Goal: Task Accomplishment & Management: Complete application form

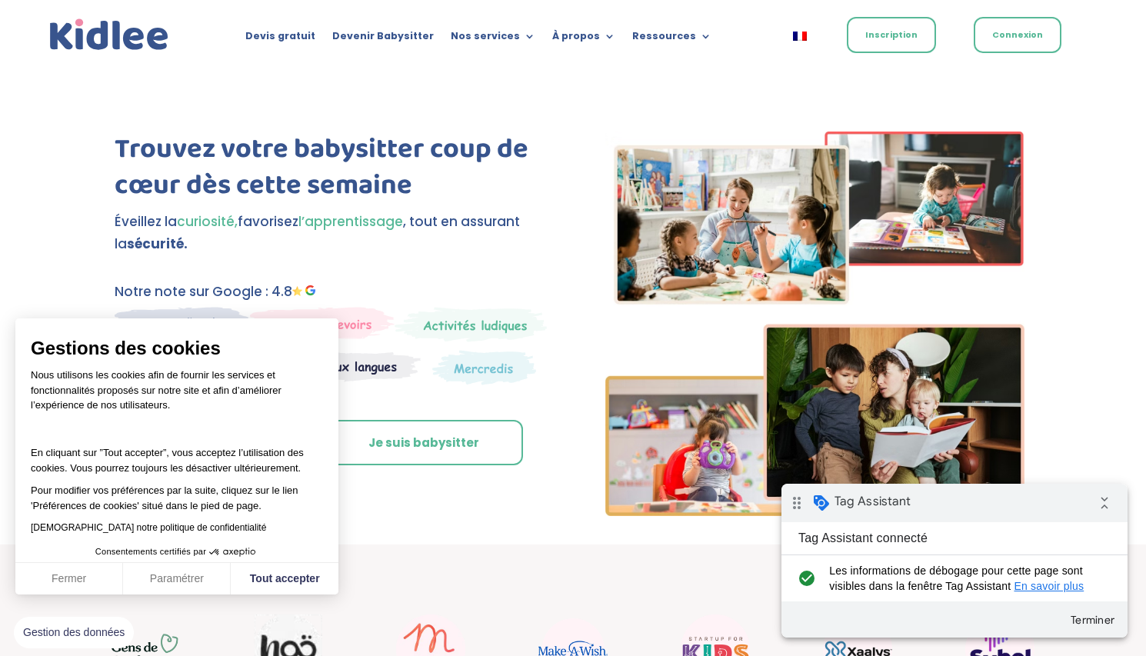
click at [900, 42] on link "Inscription" at bounding box center [891, 35] width 89 height 36
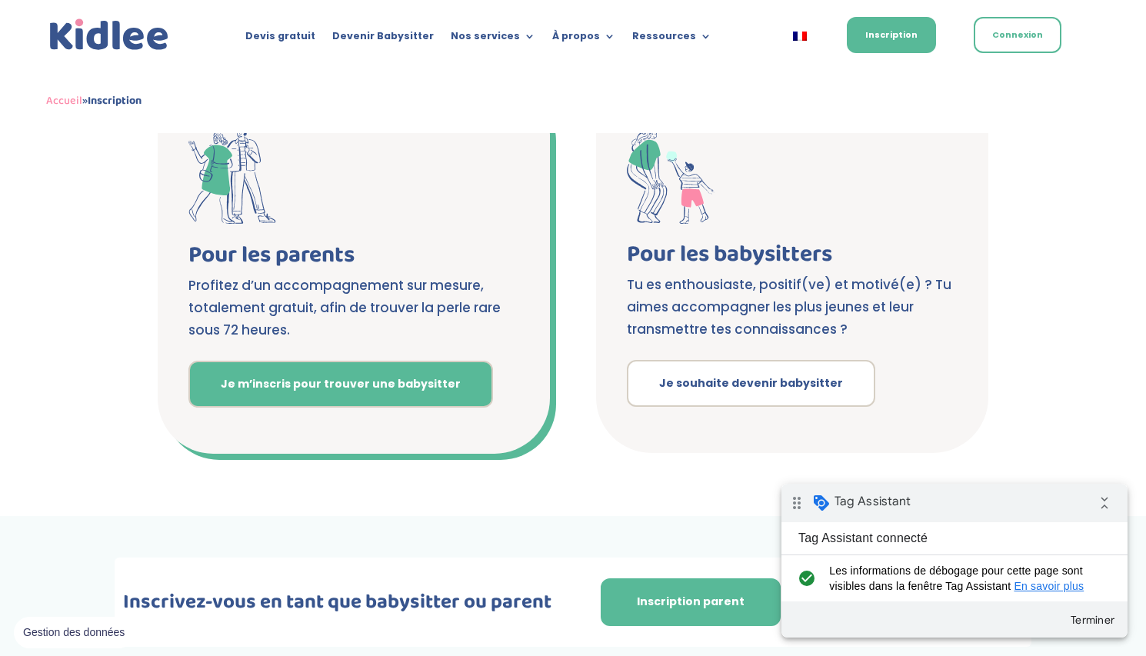
click at [402, 377] on link "Je m’inscris pour trouver une babysitter" at bounding box center [340, 385] width 305 height 48
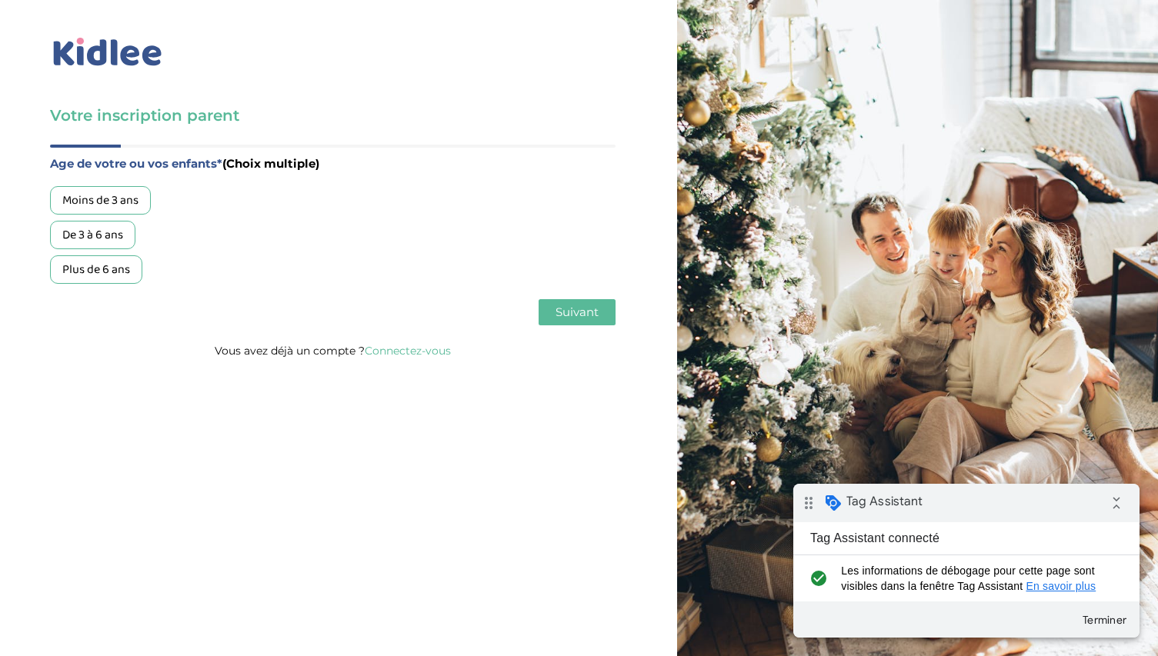
click at [108, 238] on div "De 3 à 6 ans" at bounding box center [92, 235] width 85 height 28
click at [107, 260] on div "Plus de 6 ans" at bounding box center [96, 269] width 92 height 28
click at [560, 313] on span "Suivant" at bounding box center [576, 312] width 43 height 15
click at [102, 202] on div "Garde régulière" at bounding box center [103, 200] width 106 height 28
click at [588, 312] on span "Suivant" at bounding box center [576, 312] width 43 height 15
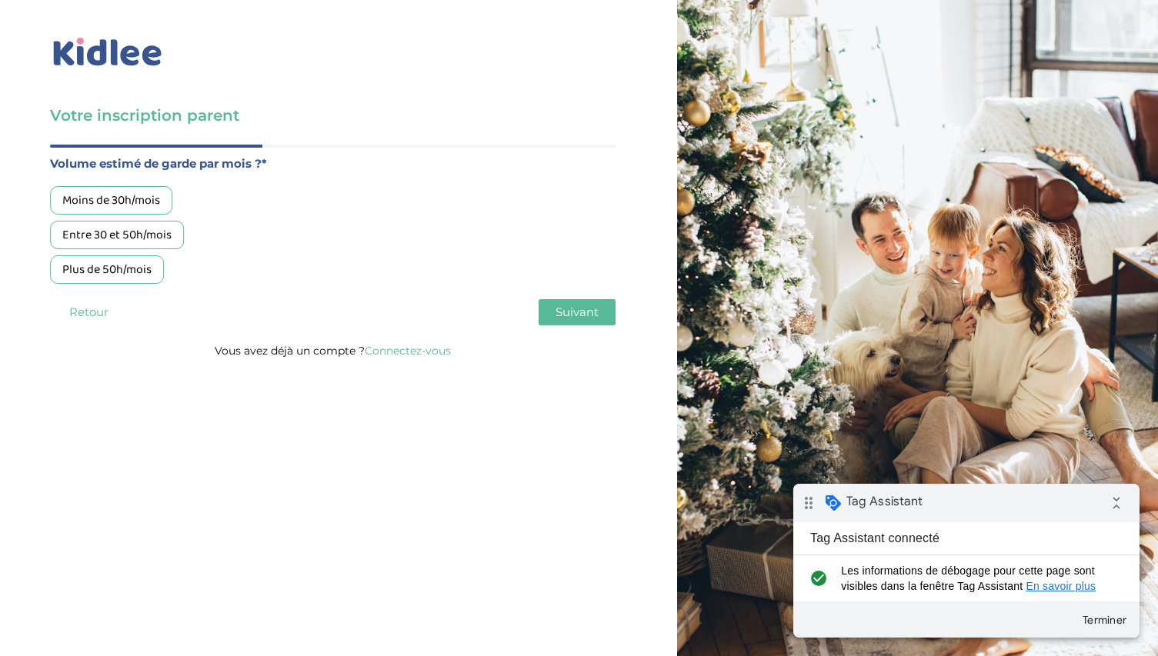
click at [114, 273] on div "Plus de 50h/mois" at bounding box center [107, 269] width 114 height 28
click at [574, 318] on span "Suivant" at bounding box center [576, 312] width 43 height 15
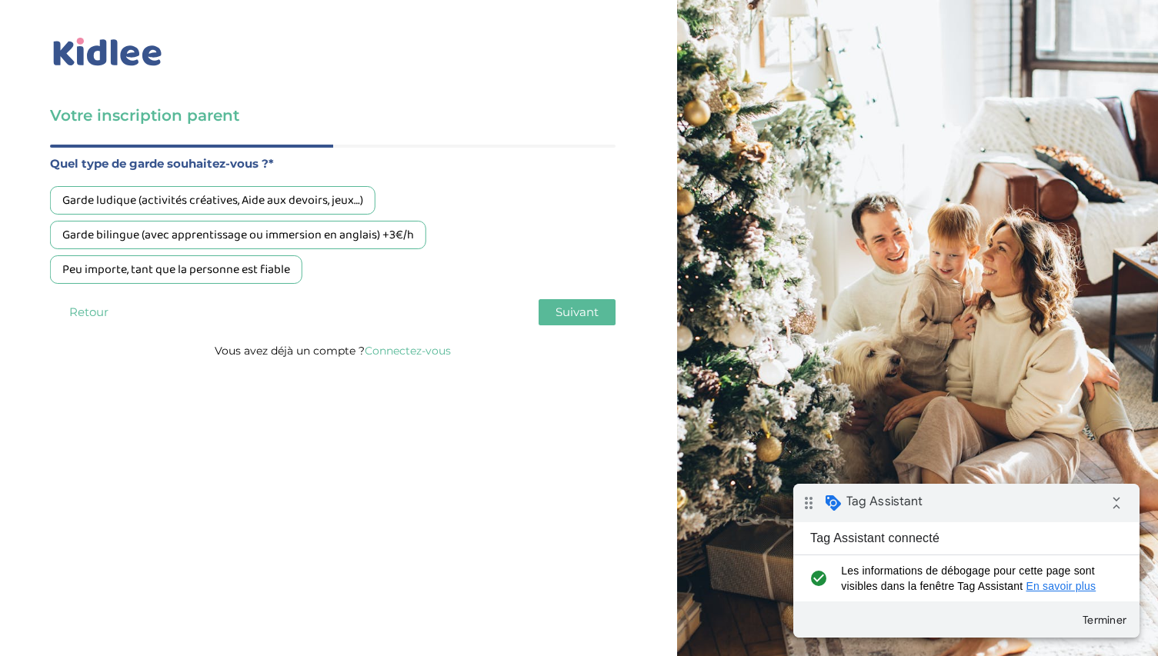
click at [233, 200] on div "Garde ludique (activités créatives, Aide aux devoirs, jeux…)" at bounding box center [212, 200] width 325 height 28
click at [567, 309] on span "Suivant" at bounding box center [576, 312] width 43 height 15
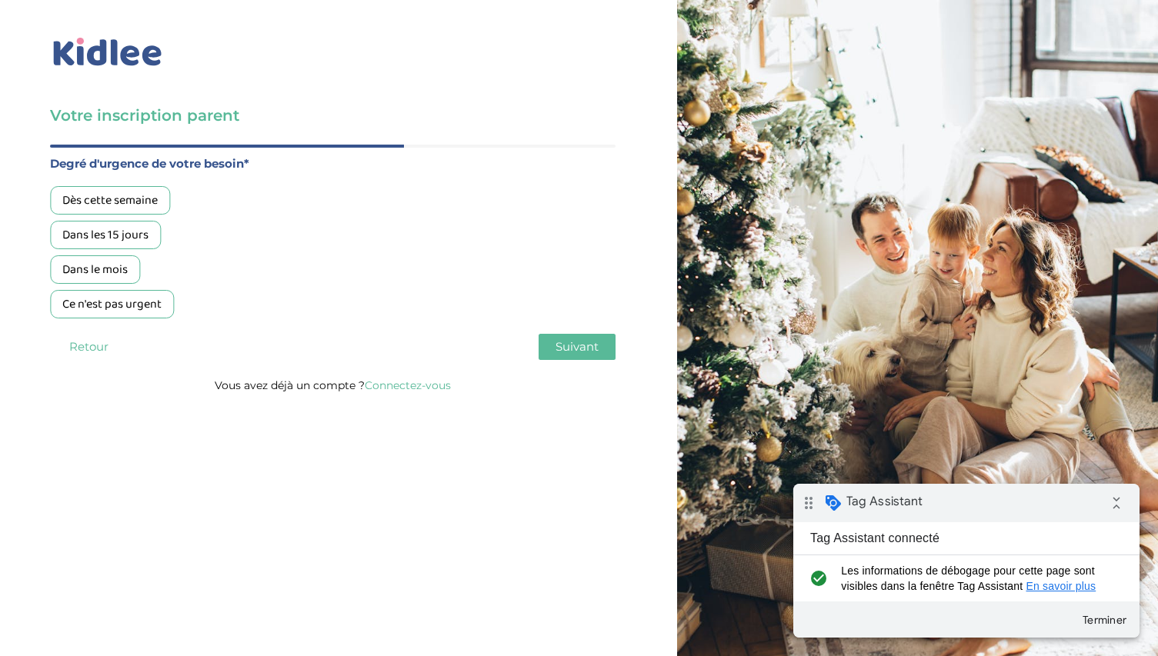
click at [128, 230] on div "Dans les 15 jours" at bounding box center [105, 235] width 111 height 28
click at [585, 350] on span "Suivant" at bounding box center [576, 346] width 43 height 15
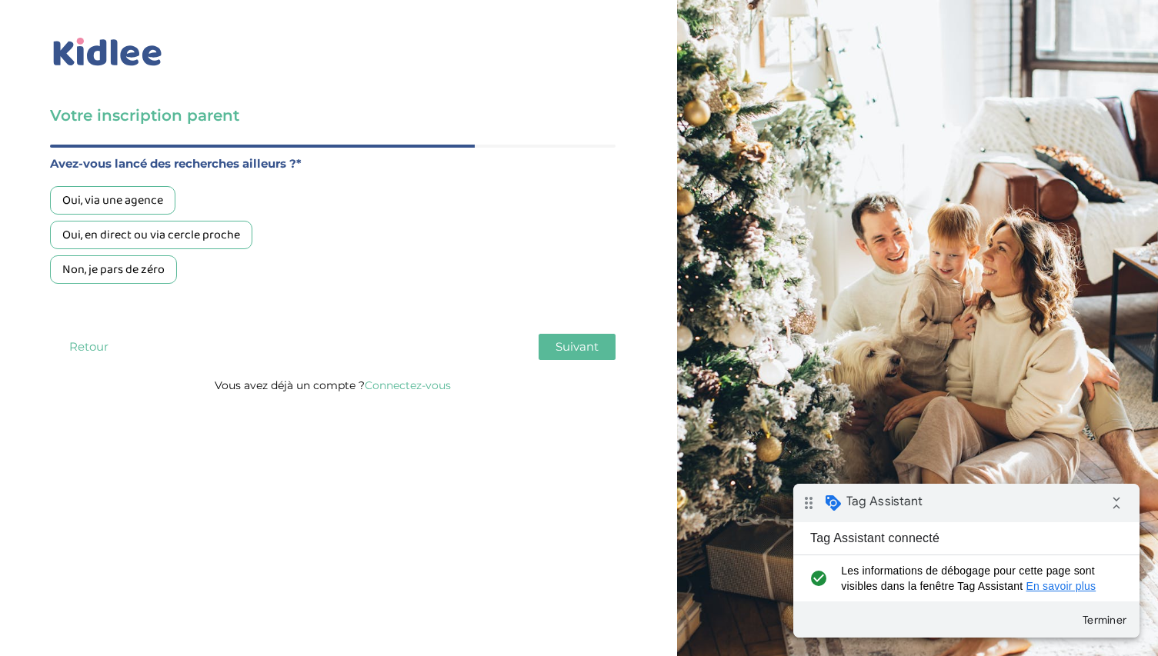
click at [131, 201] on div "Oui, via une agence" at bounding box center [112, 200] width 125 height 28
click at [588, 344] on span "Suivant" at bounding box center [576, 346] width 43 height 15
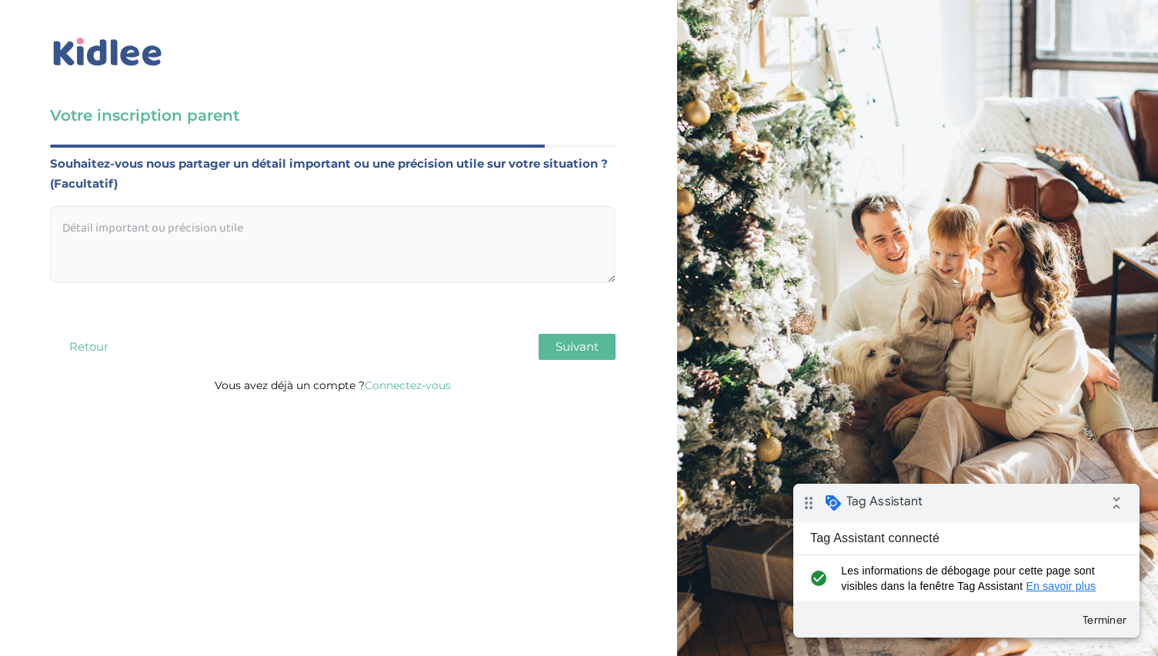
click at [230, 243] on textarea at bounding box center [332, 244] width 565 height 77
click at [587, 349] on span "Suivant" at bounding box center [576, 346] width 43 height 15
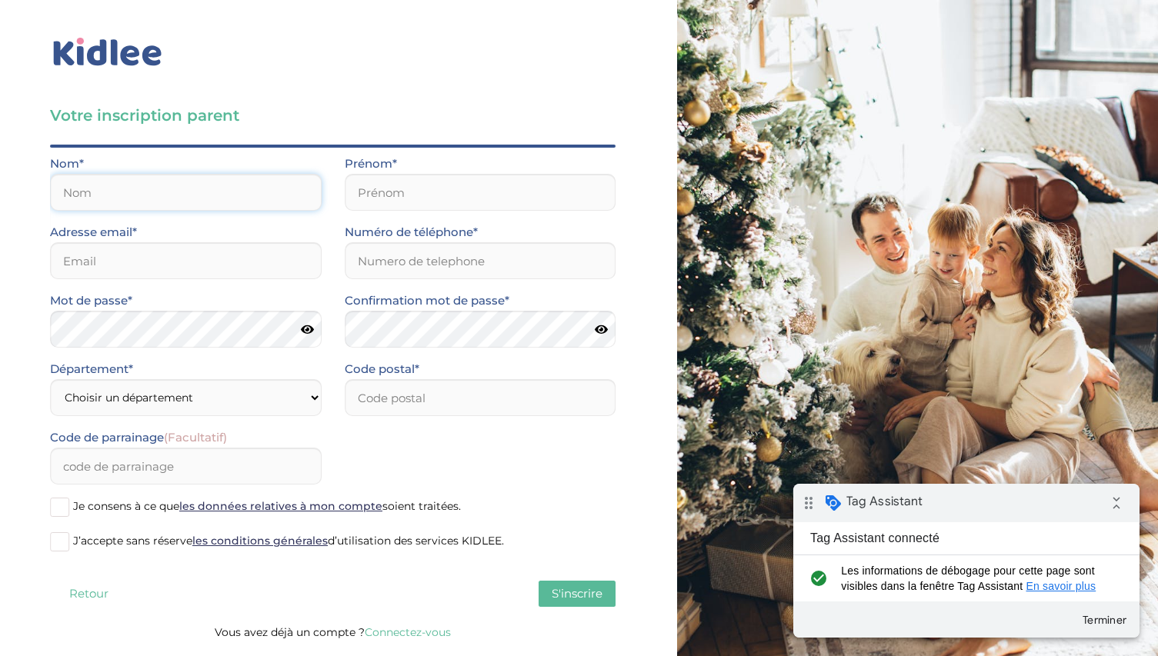
click at [157, 202] on input "text" at bounding box center [186, 192] width 272 height 37
type input "test"
click at [491, 208] on input "text" at bounding box center [481, 192] width 272 height 37
type input "test"
click at [265, 279] on div "Adresse email*" at bounding box center [185, 256] width 295 height 68
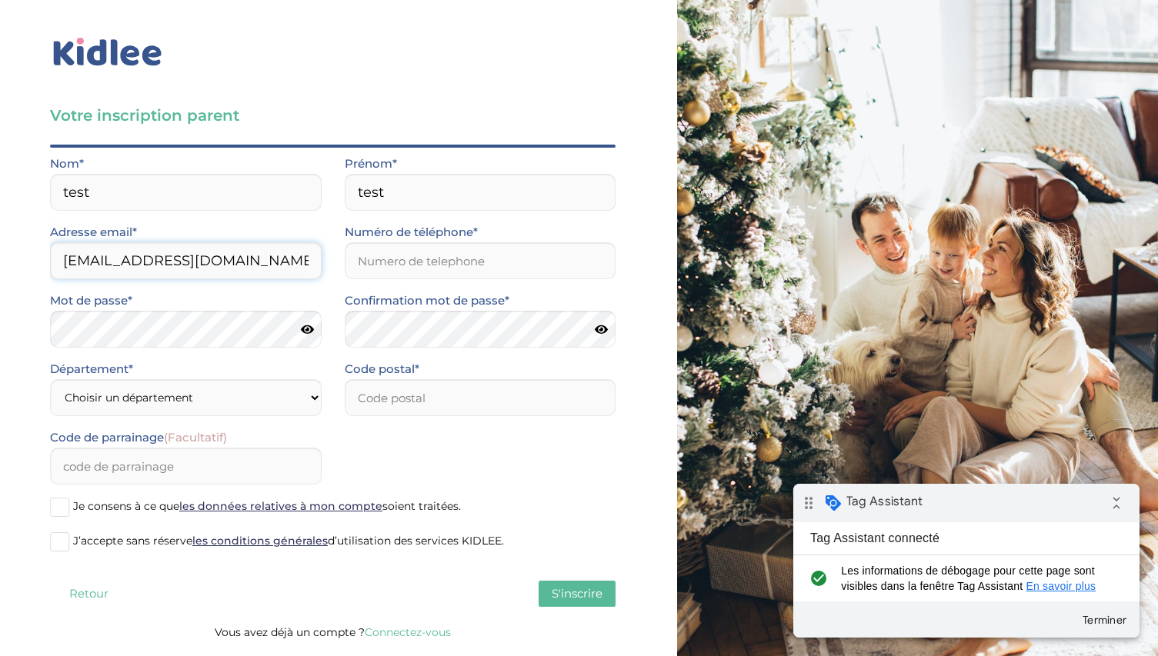
type input "test34322@gmail.com"
click at [394, 284] on div "Numéro de téléphone*" at bounding box center [480, 256] width 295 height 68
click at [405, 272] on input "Numéro de téléphone*" at bounding box center [481, 260] width 272 height 37
type input "0611223344"
click at [310, 329] on icon at bounding box center [307, 330] width 13 height 12
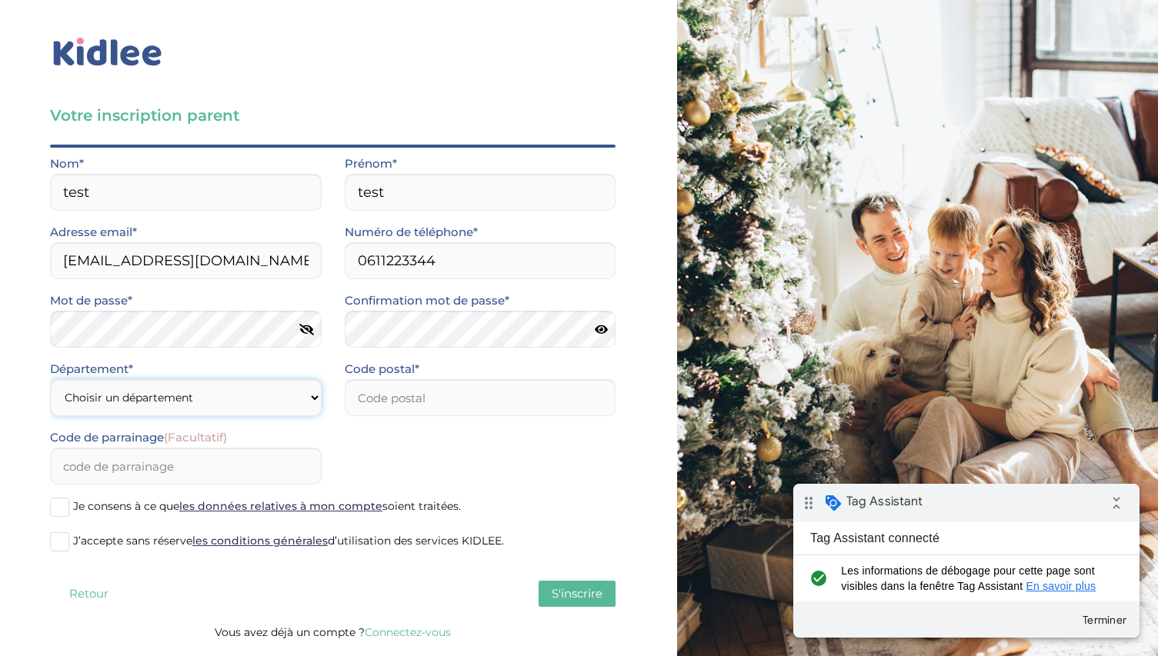
click at [172, 405] on select "Choisir un département Paris (75) Hauts-de-Seine (92) Yvelines (78) Val-de-Marn…" at bounding box center [186, 397] width 272 height 37
select select "92"
click at [50, 379] on select "Choisir un département Paris (75) Hauts-de-Seine (92) Yvelines (78) Val-de-Marn…" at bounding box center [186, 397] width 272 height 37
click at [354, 394] on input "number" at bounding box center [481, 397] width 272 height 37
type input "77380"
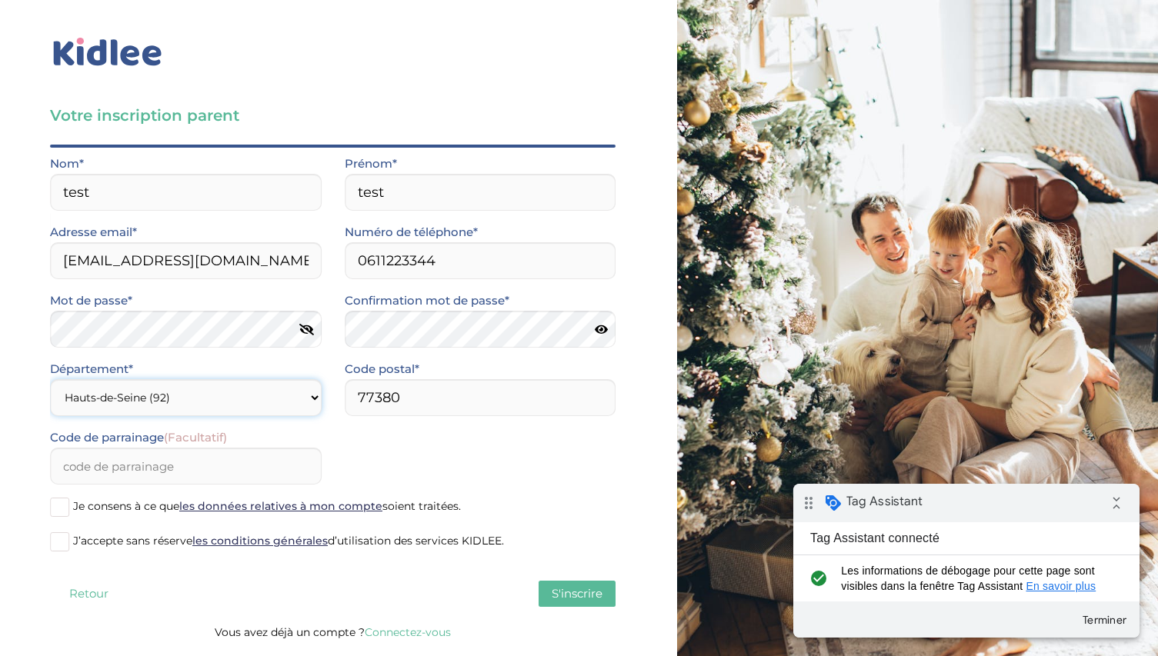
click at [220, 401] on select "Choisir un département Paris (75) Hauts-de-Seine (92) Yvelines (78) Val-de-Marn…" at bounding box center [186, 397] width 272 height 37
select select "77"
click at [50, 379] on select "Choisir un département Paris (75) Hauts-de-Seine (92) Yvelines (78) Val-de-Marn…" at bounding box center [186, 397] width 272 height 37
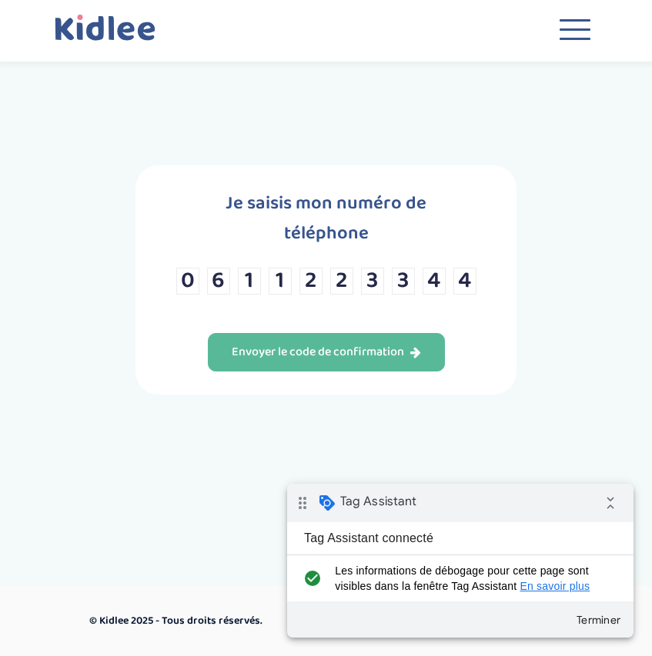
click at [466, 268] on input "4" at bounding box center [464, 281] width 23 height 27
type input "4"
type input "6"
type input "8"
type input "0"
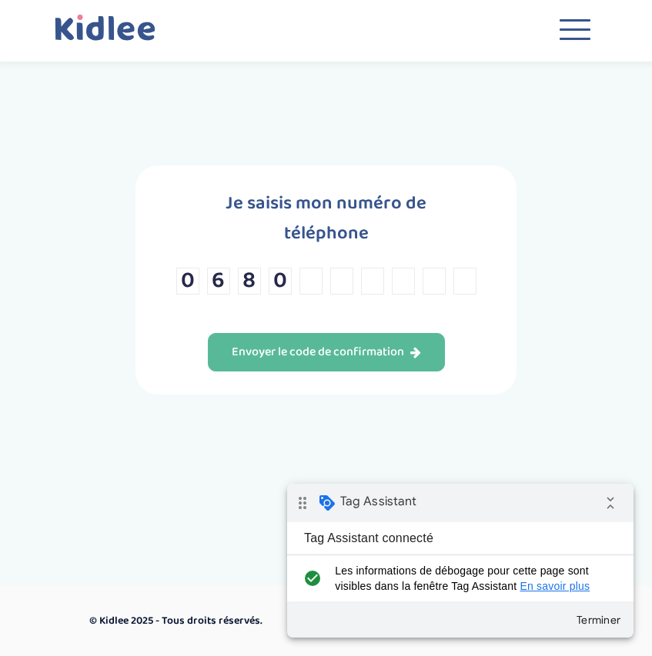
type input "7"
type input "2"
type input "7"
type input "0"
type input "9"
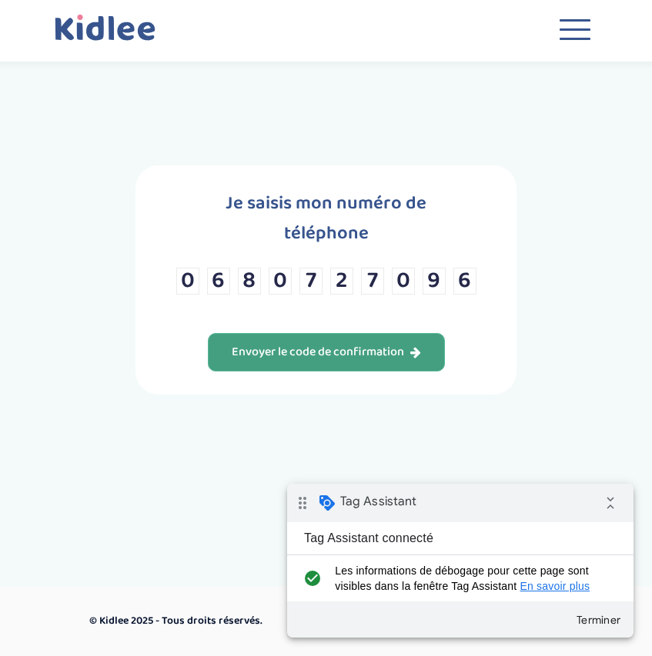
type input "6"
click at [389, 344] on div "Envoyer le code de confirmation" at bounding box center [326, 353] width 189 height 18
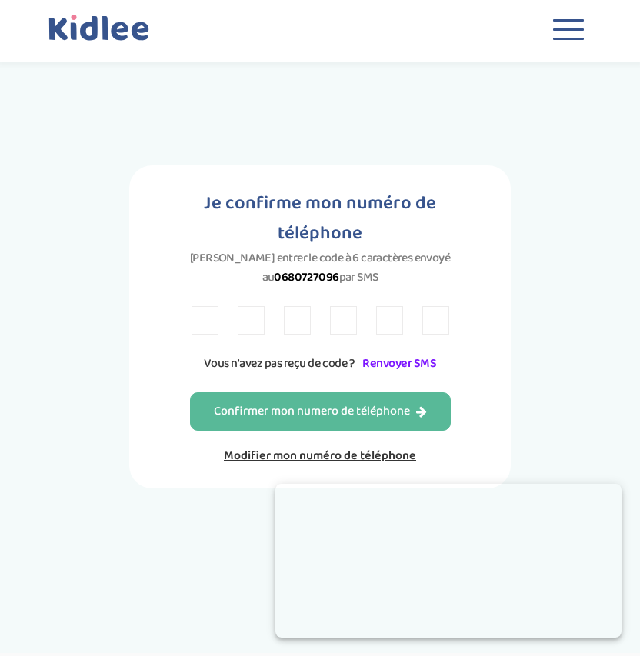
click at [203, 318] on input "text" at bounding box center [205, 320] width 27 height 28
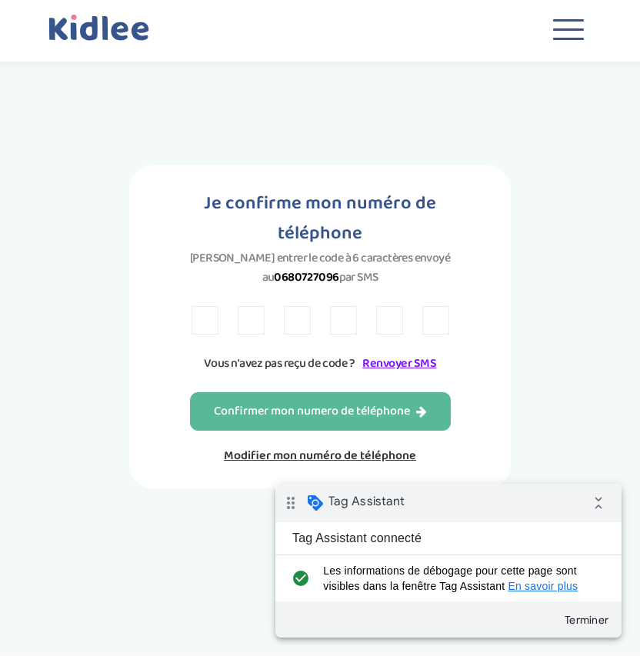
click at [210, 322] on input "text" at bounding box center [205, 320] width 27 height 28
click at [393, 365] on link "Renvoyer SMS" at bounding box center [399, 363] width 74 height 19
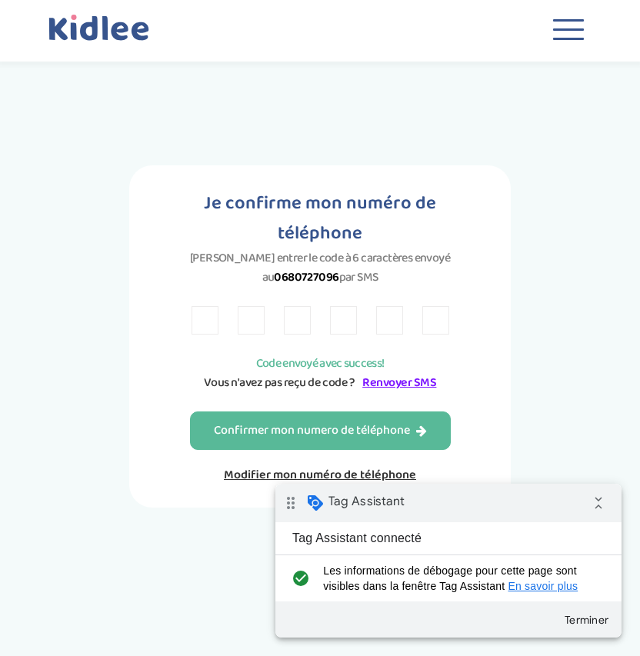
click at [210, 325] on input "text" at bounding box center [205, 320] width 27 height 28
paste input "B"
type input "B"
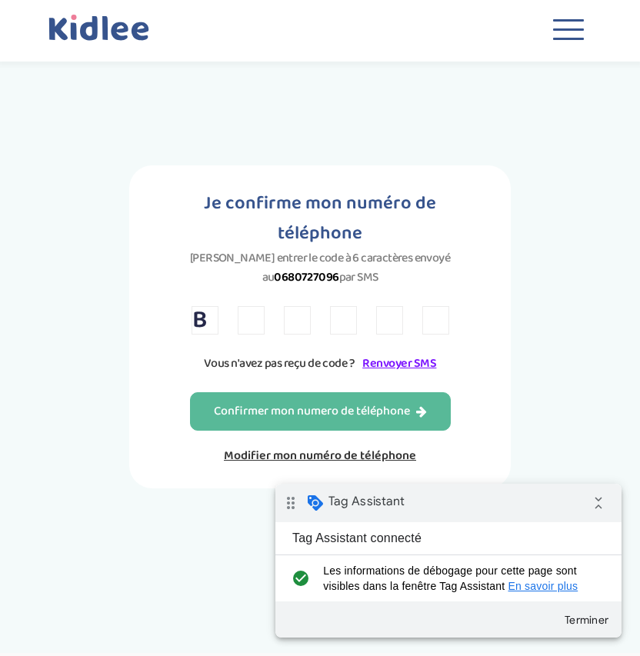
type input "X"
type input "4"
type input "9"
type input "C"
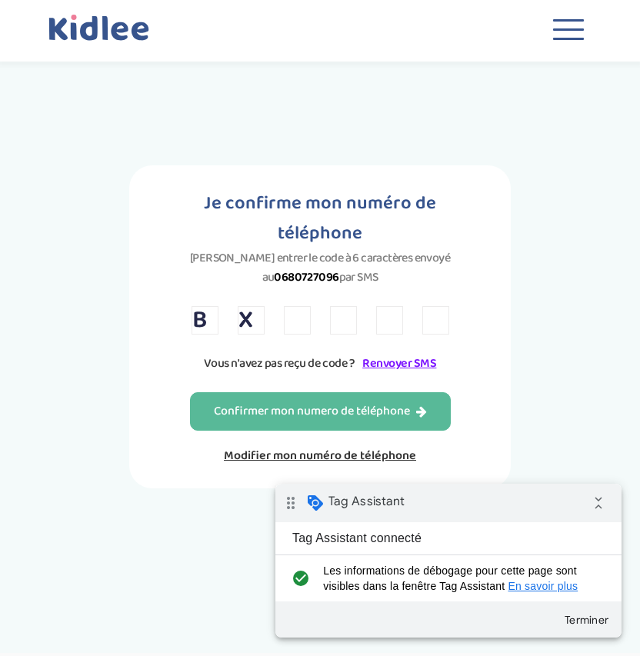
type input "4"
type input "9"
type input "C"
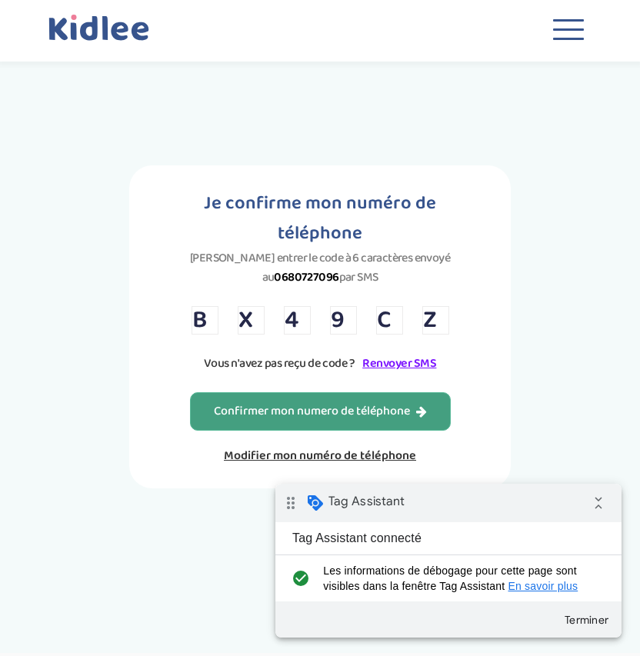
type input "Z"
click at [392, 407] on div "Confirmer mon numero de téléphone" at bounding box center [320, 412] width 213 height 18
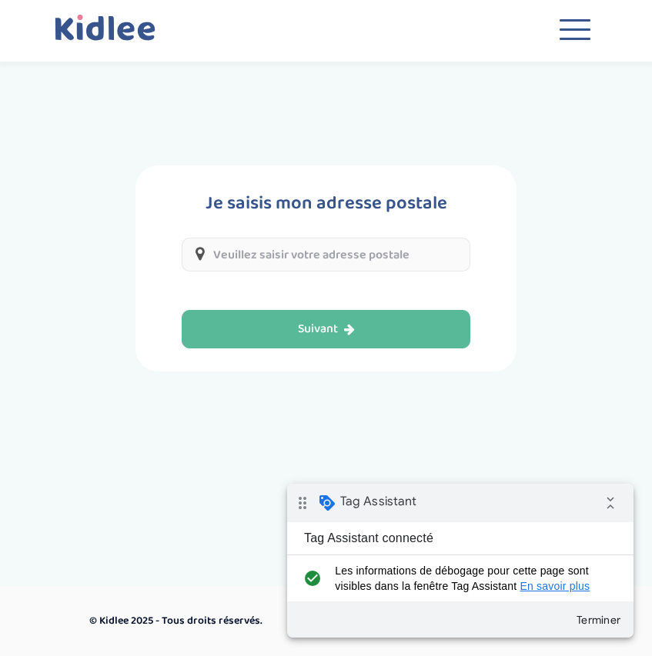
click at [358, 259] on input "text" at bounding box center [326, 255] width 289 height 34
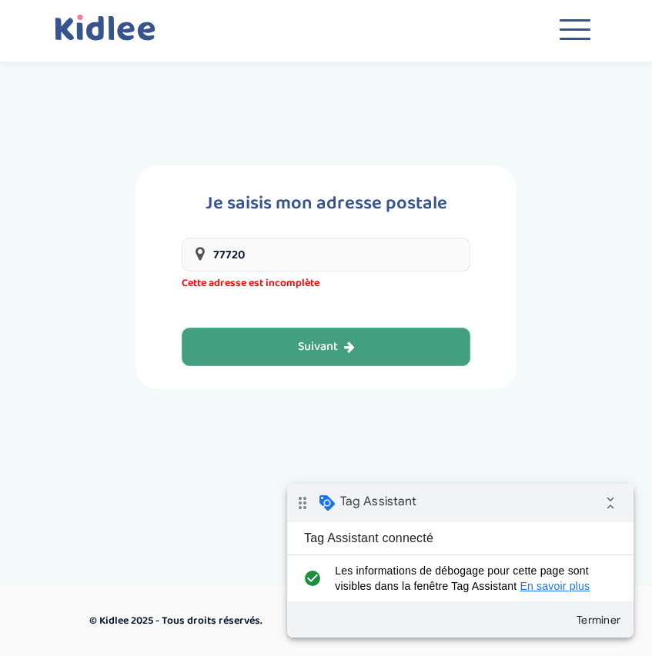
type input "77720 Chemin Rural de Feullet À Bagneux, Grandpuits-Bailly-Carrois, France"
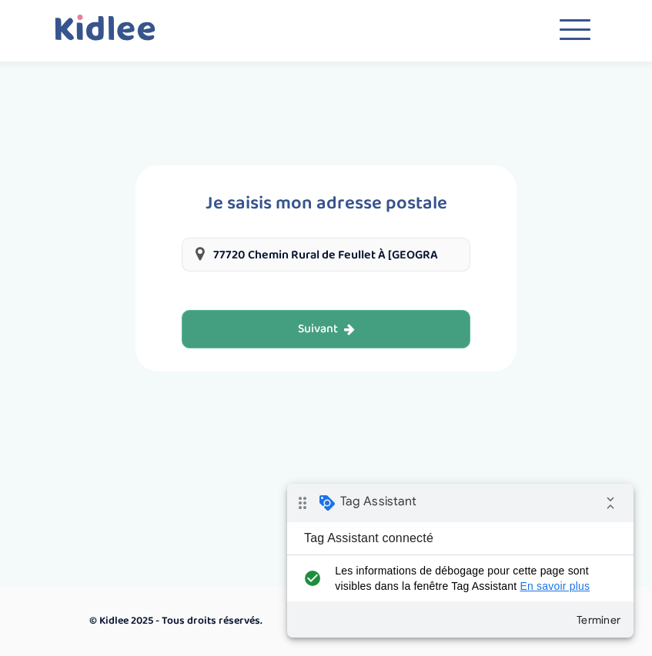
click at [448, 334] on button "Suivant" at bounding box center [326, 329] width 289 height 38
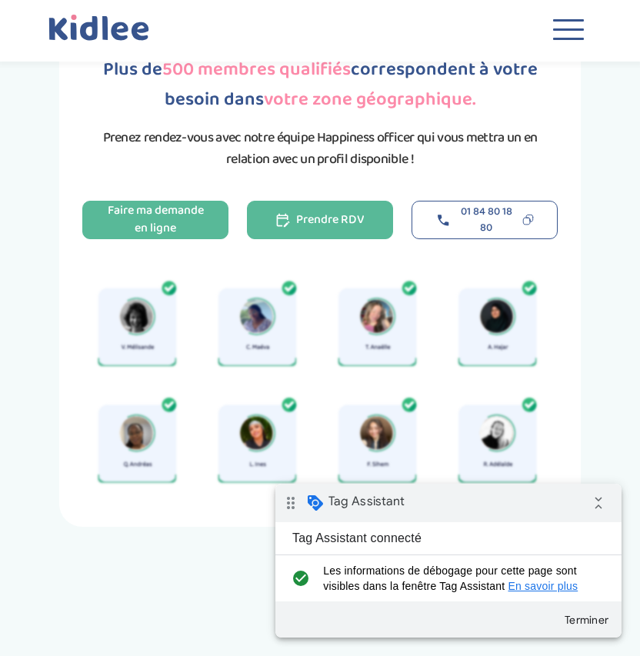
scroll to position [81, 0]
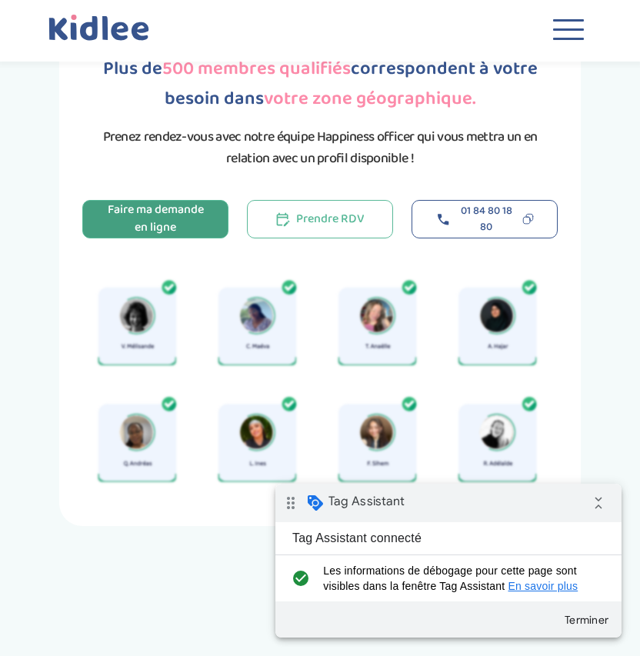
click at [188, 222] on div "Faire ma demande en ligne" at bounding box center [155, 219] width 98 height 35
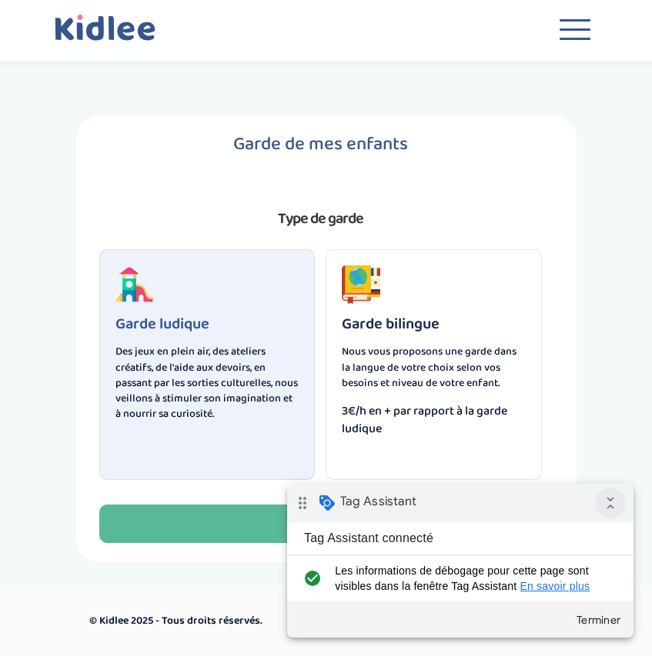
click at [608, 517] on icon "collapse_all" at bounding box center [610, 503] width 31 height 31
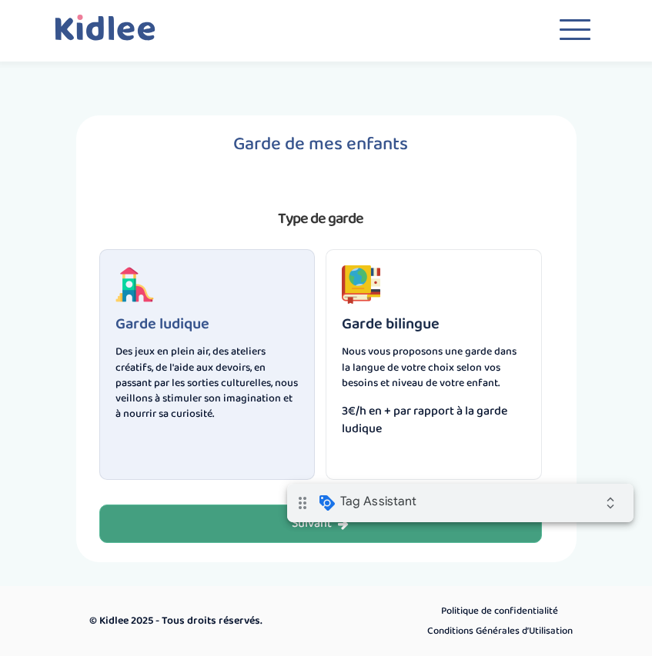
click at [331, 539] on button "Suivant" at bounding box center [320, 524] width 442 height 38
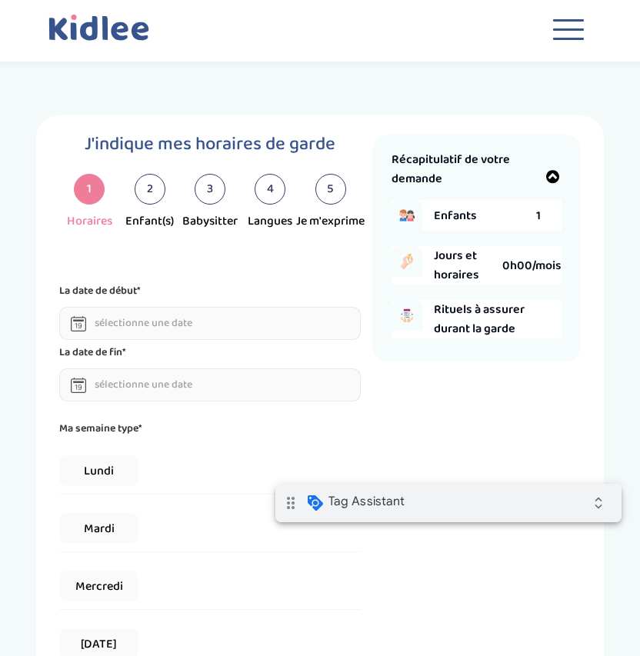
click at [191, 332] on input "text" at bounding box center [210, 323] width 302 height 33
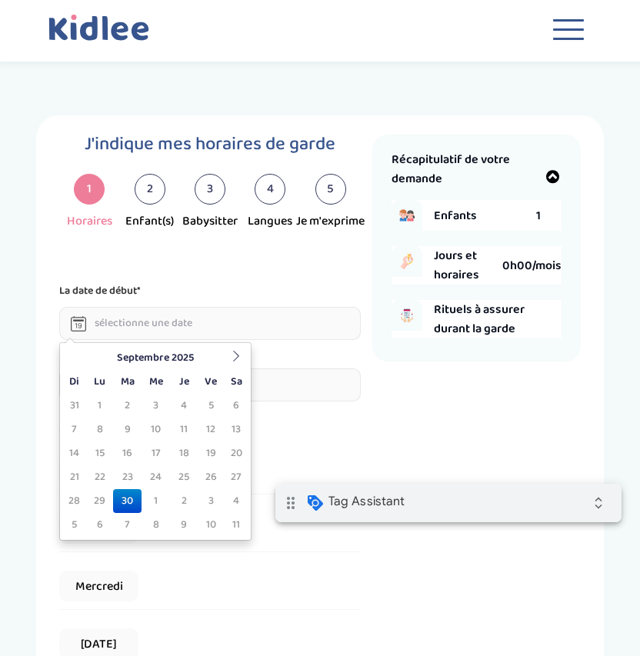
click at [128, 488] on td "23" at bounding box center [127, 477] width 28 height 24
click at [128, 504] on td "30" at bounding box center [127, 501] width 28 height 24
type input "[DATE]"
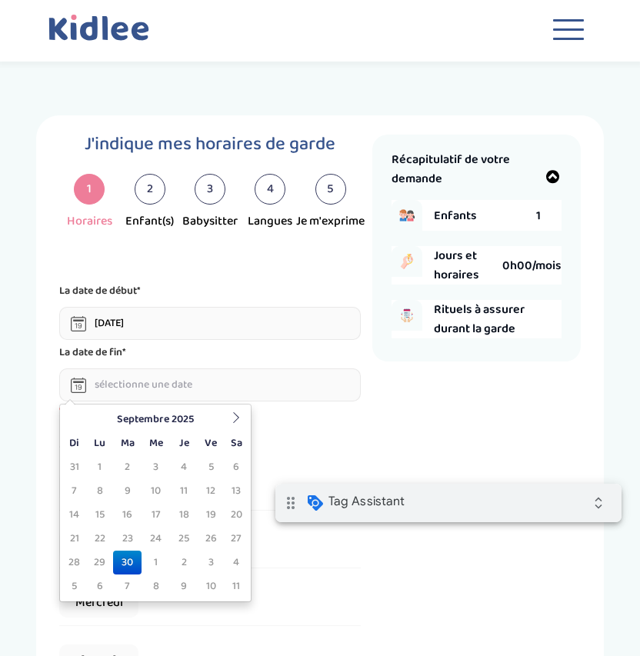
click at [147, 389] on input "text" at bounding box center [210, 384] width 302 height 33
click at [154, 555] on td "1" at bounding box center [156, 563] width 28 height 24
type input "[DATE]"
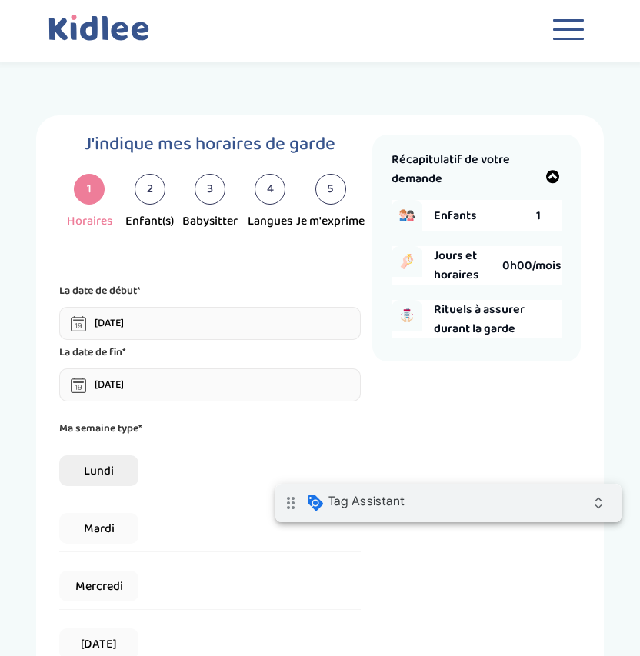
click at [73, 465] on span "Lundi" at bounding box center [98, 470] width 79 height 31
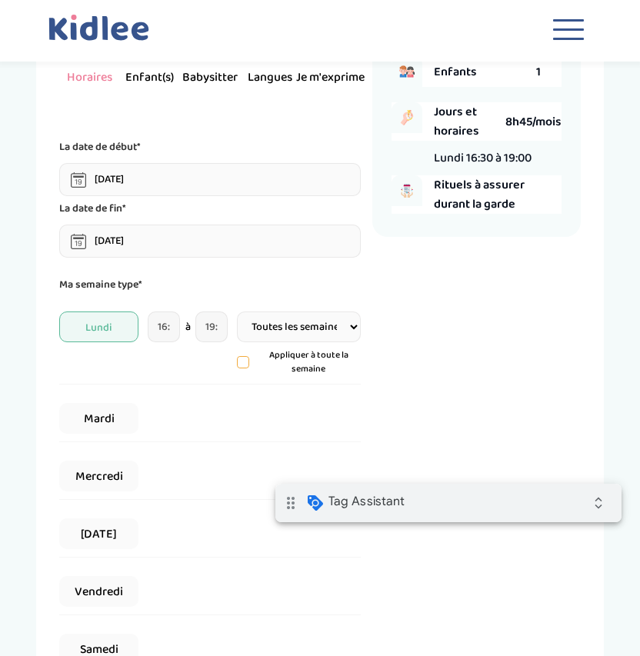
scroll to position [456, 0]
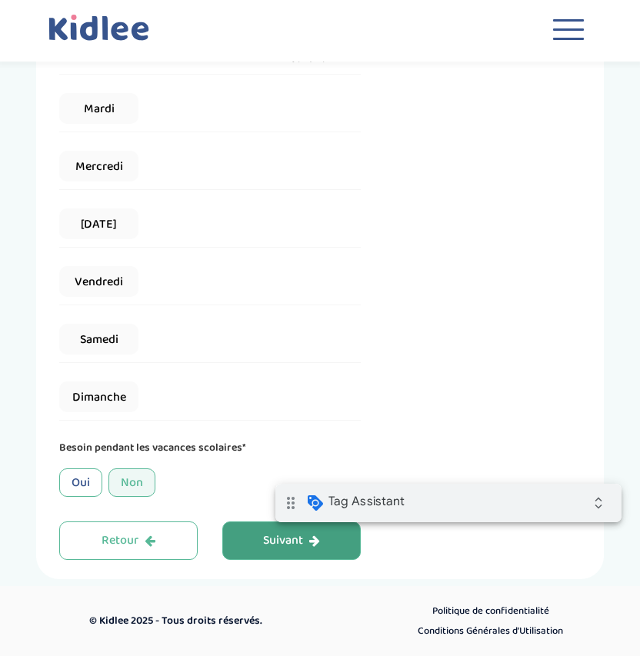
click at [252, 522] on button "Suivant" at bounding box center [291, 541] width 138 height 38
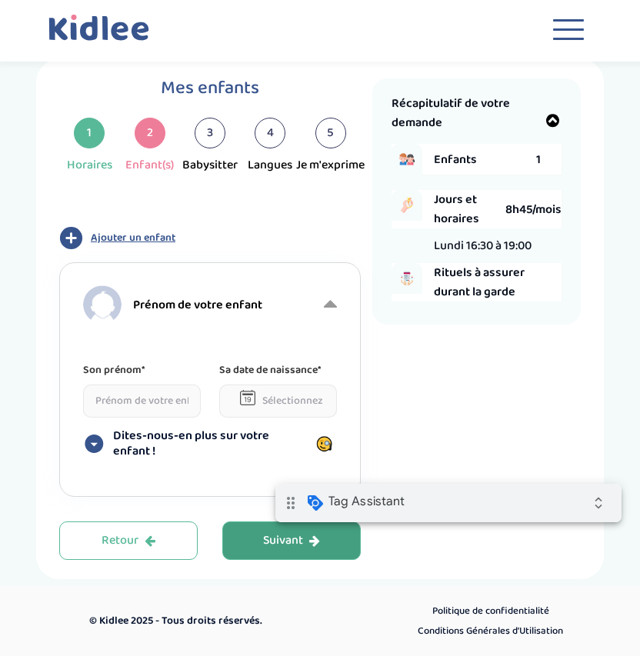
click at [242, 543] on button "Suivant" at bounding box center [291, 541] width 138 height 38
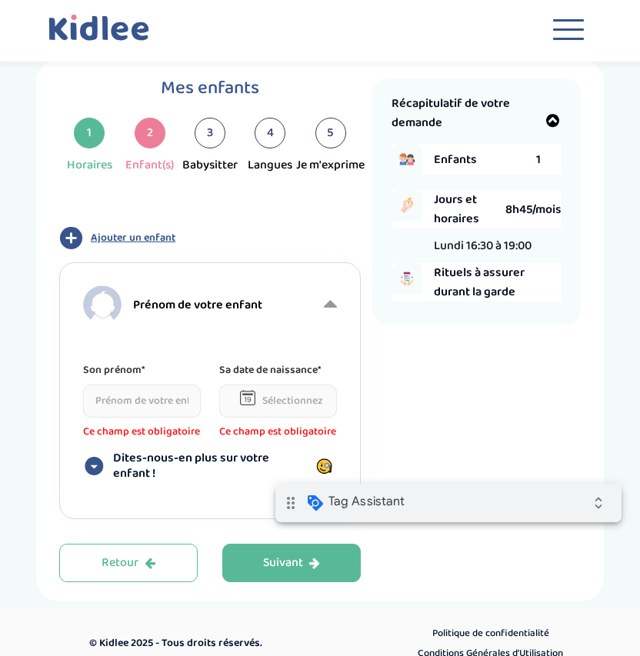
click at [152, 390] on input at bounding box center [142, 401] width 118 height 33
type input "[PERSON_NAME]"
type input"] "[STREET_ADDRESS]"
click at [257, 401] on input "text" at bounding box center [278, 401] width 118 height 33
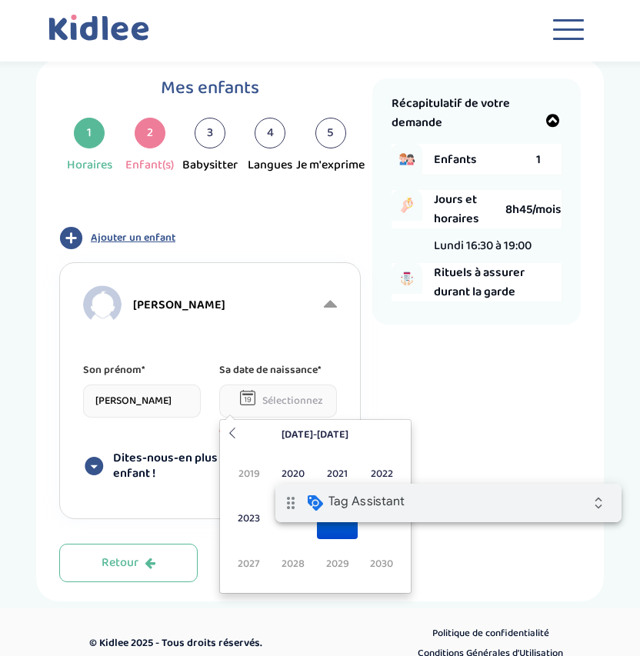
click at [127, 408] on input "[PERSON_NAME]" at bounding box center [142, 401] width 118 height 33
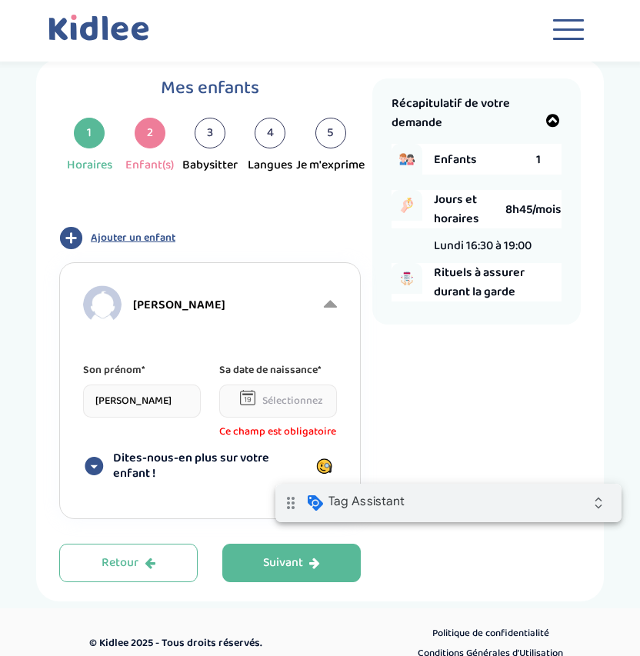
click at [127, 408] on input "[PERSON_NAME]" at bounding box center [142, 401] width 118 height 33
type input "test"
click at [289, 398] on input "text" at bounding box center [278, 401] width 118 height 33
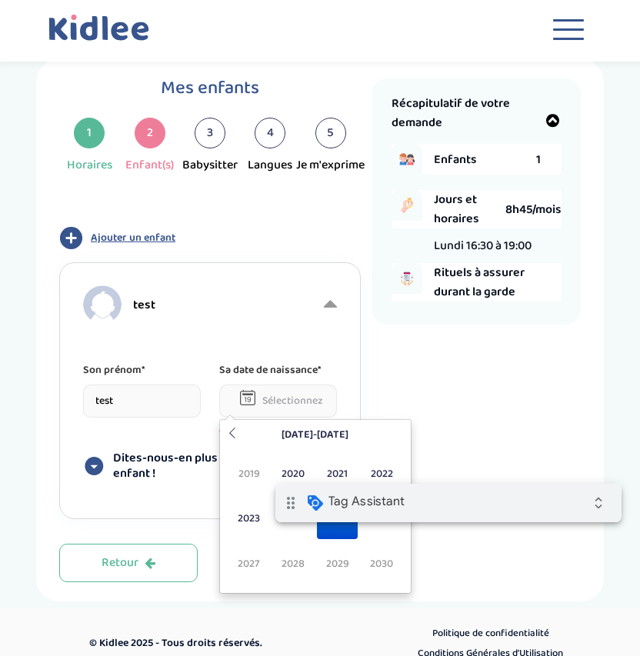
click at [332, 538] on span "2025" at bounding box center [337, 519] width 41 height 42
click at [247, 575] on span "Sep" at bounding box center [248, 564] width 41 height 42
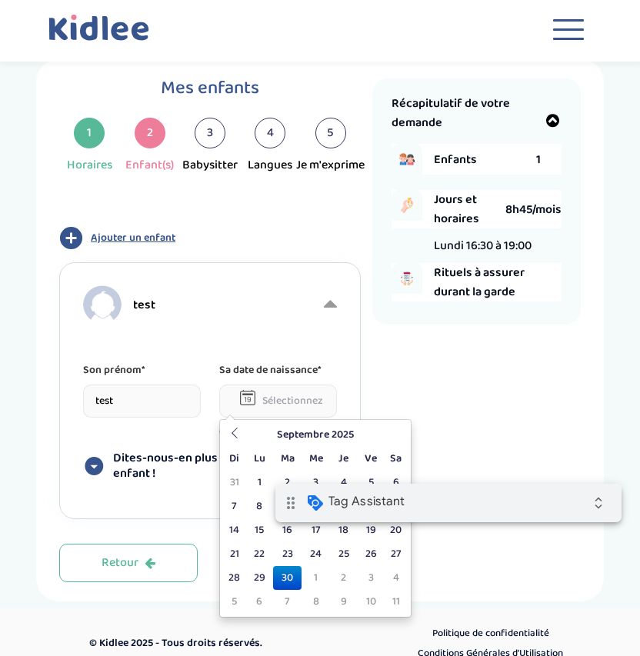
click at [301, 588] on td "30" at bounding box center [287, 578] width 28 height 24
type input "[DATE]"
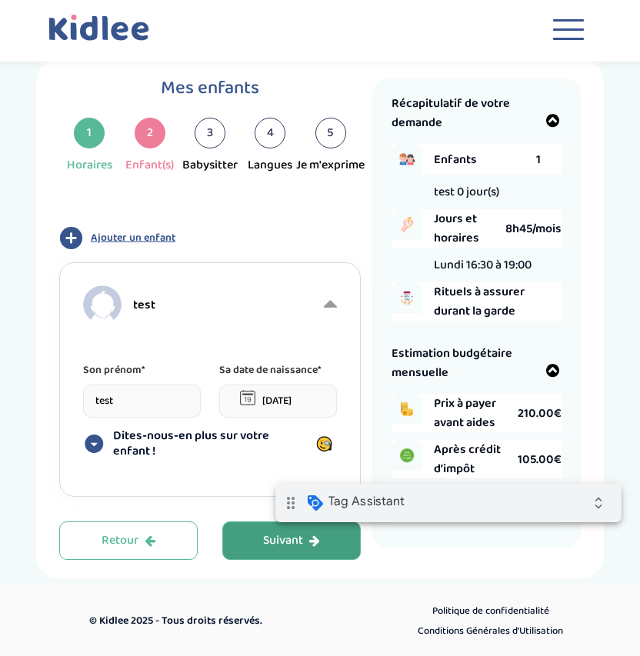
click at [282, 546] on div "Suivant" at bounding box center [291, 541] width 57 height 18
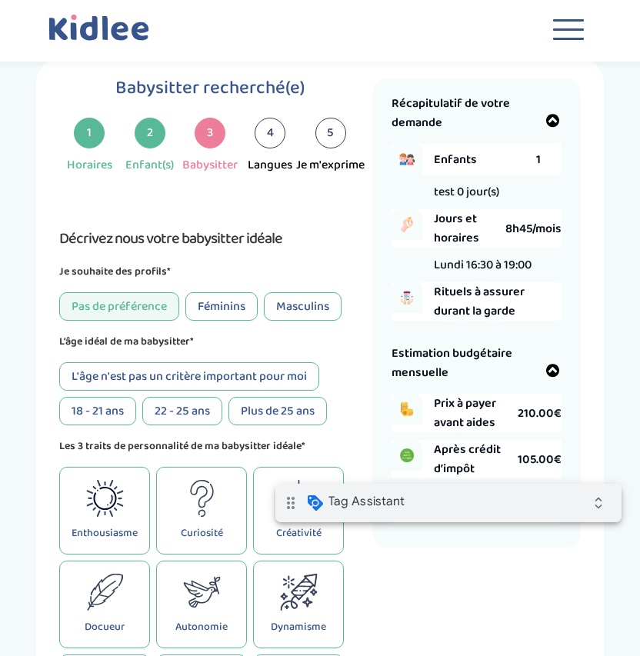
click at [199, 309] on div "Féminins" at bounding box center [221, 306] width 72 height 28
click at [199, 524] on div "Curiosité" at bounding box center [201, 511] width 91 height 88
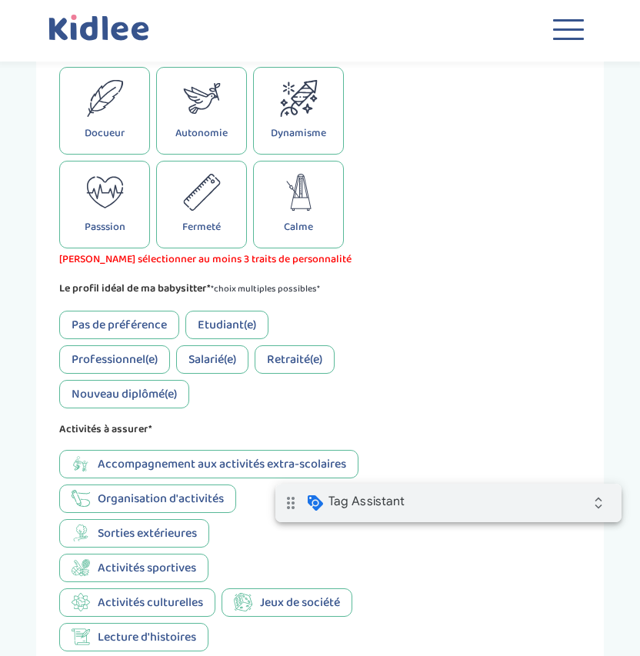
scroll to position [715, 0]
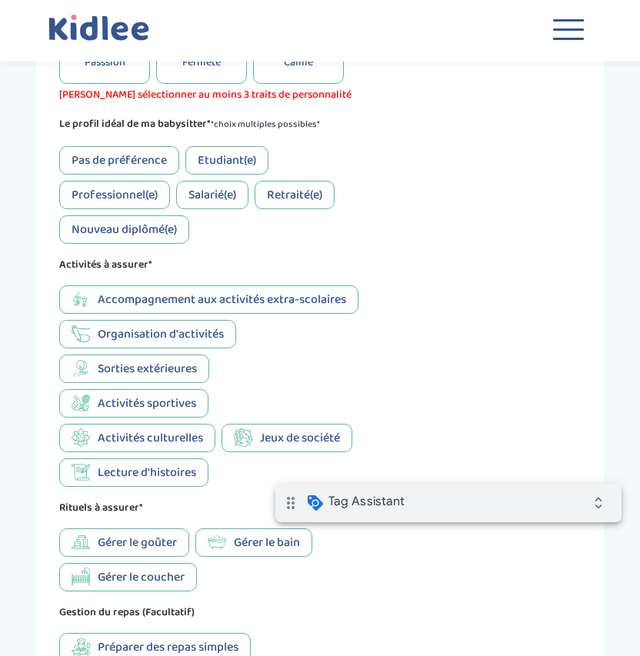
click at [226, 550] on icon at bounding box center [217, 542] width 18 height 18
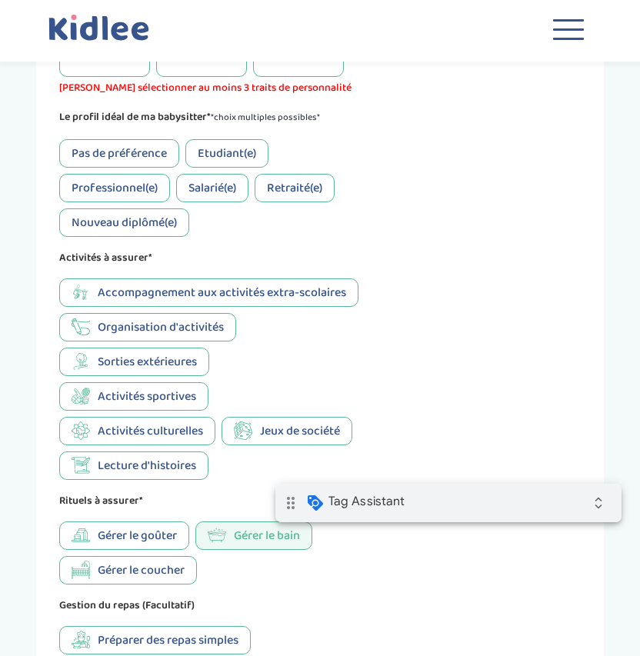
click at [163, 395] on span "Activités sportives" at bounding box center [147, 396] width 98 height 19
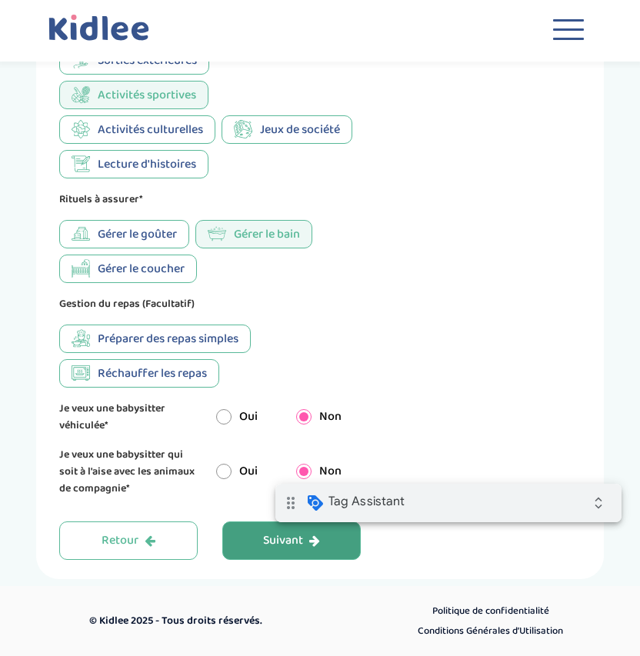
click at [242, 546] on button "Suivant" at bounding box center [291, 541] width 138 height 38
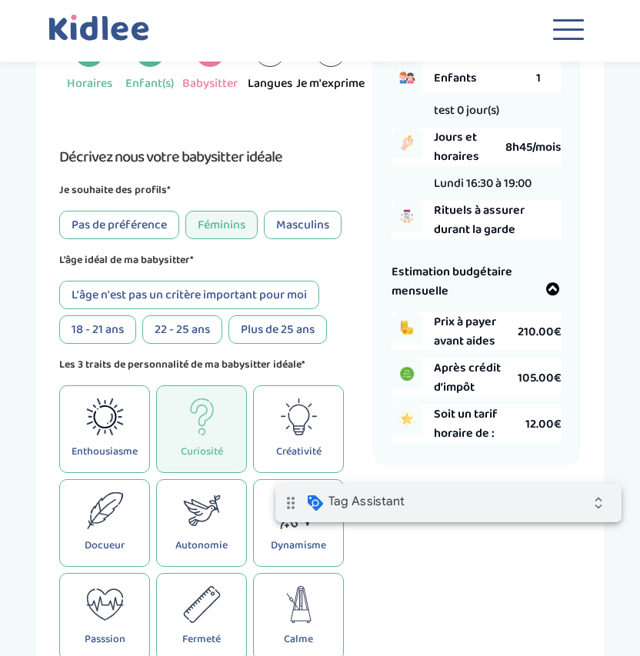
scroll to position [135, 0]
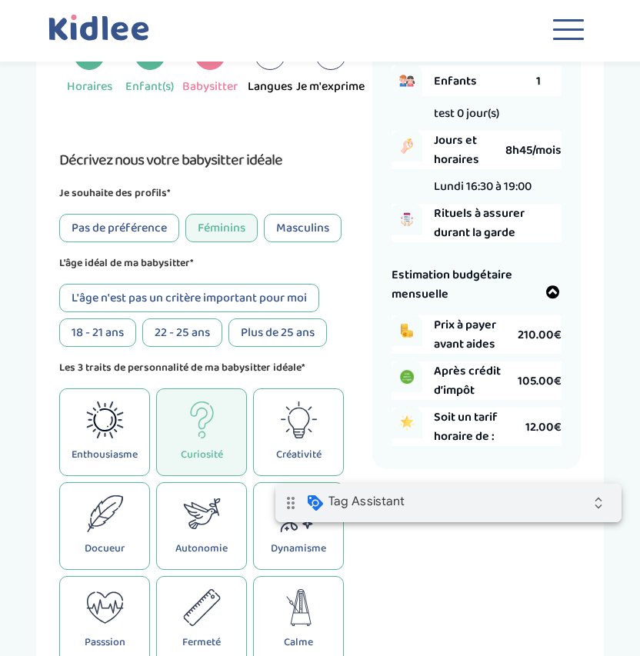
click at [280, 294] on div "L'âge n'est pas un critère important pour moi" at bounding box center [189, 298] width 260 height 28
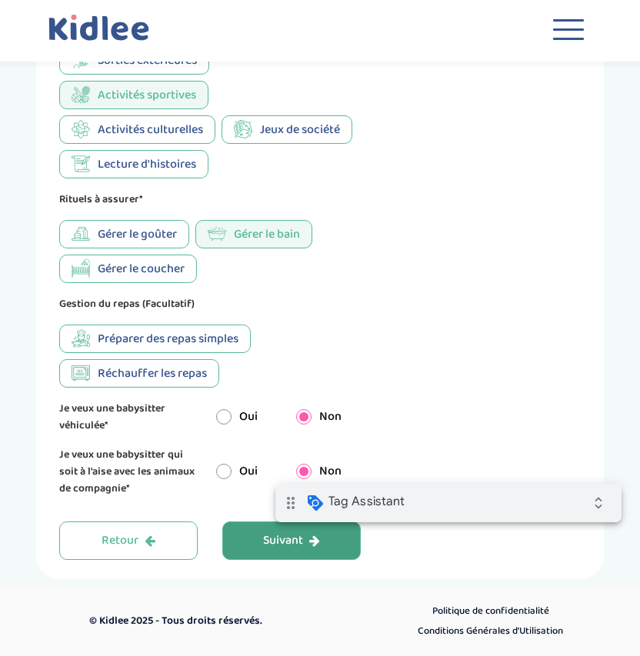
click at [263, 545] on div "Suivant" at bounding box center [291, 541] width 57 height 18
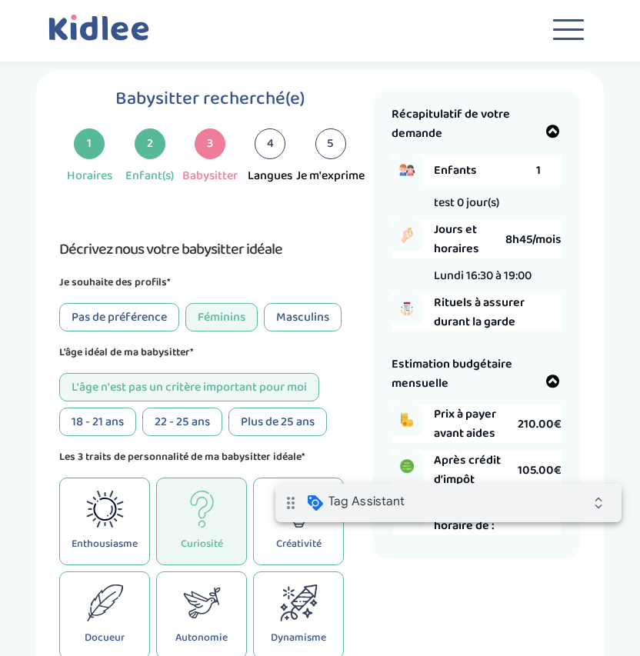
scroll to position [53, 0]
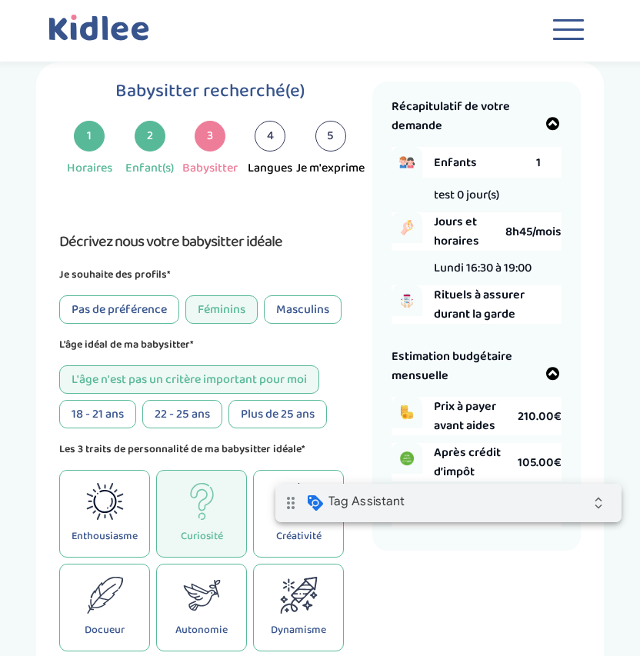
click at [325, 313] on div "Masculins" at bounding box center [303, 309] width 78 height 28
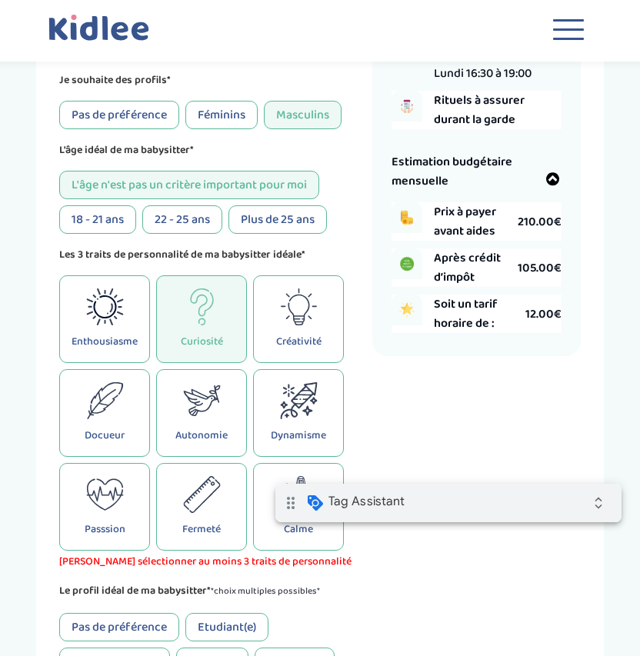
scroll to position [255, 0]
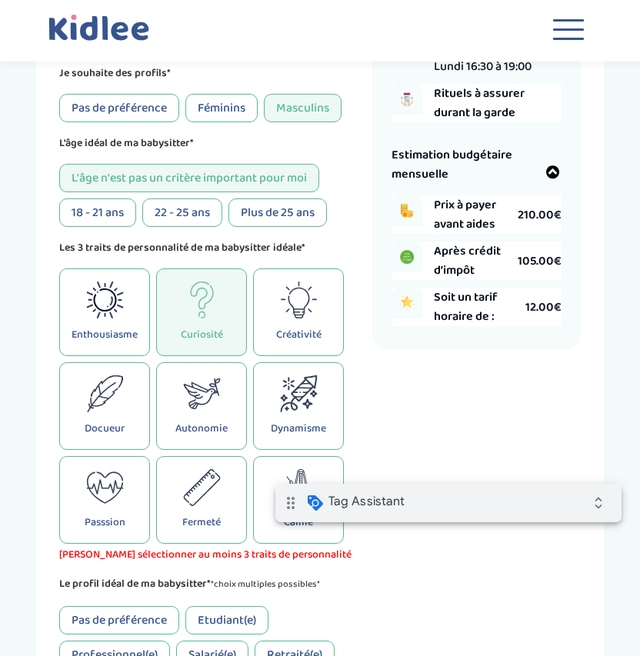
click at [288, 226] on div "Plus de 25 ans" at bounding box center [277, 212] width 98 height 28
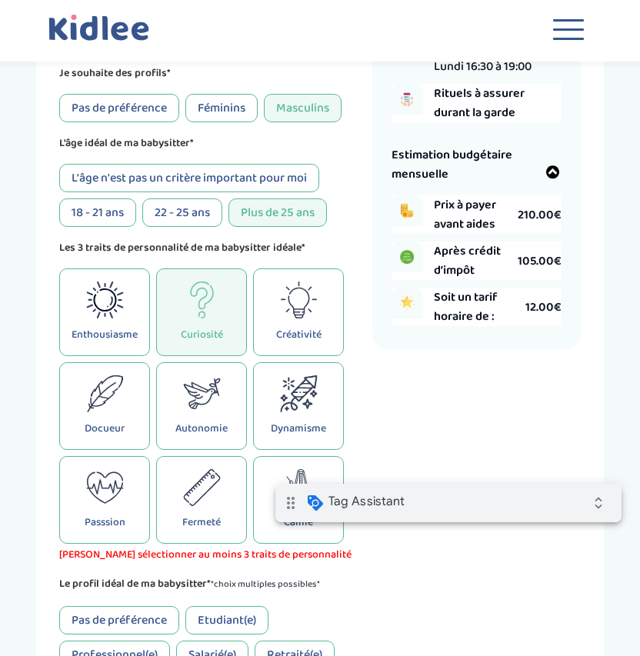
click at [280, 373] on div "Dynamisme" at bounding box center [298, 406] width 91 height 88
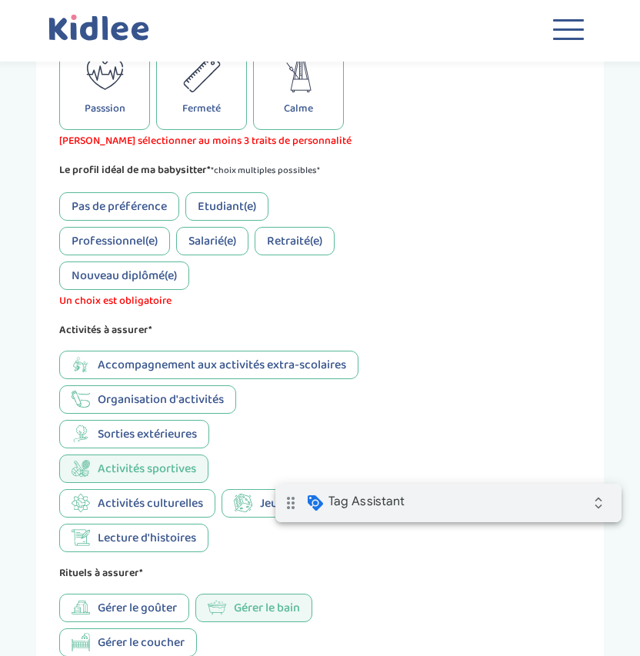
scroll to position [992, 0]
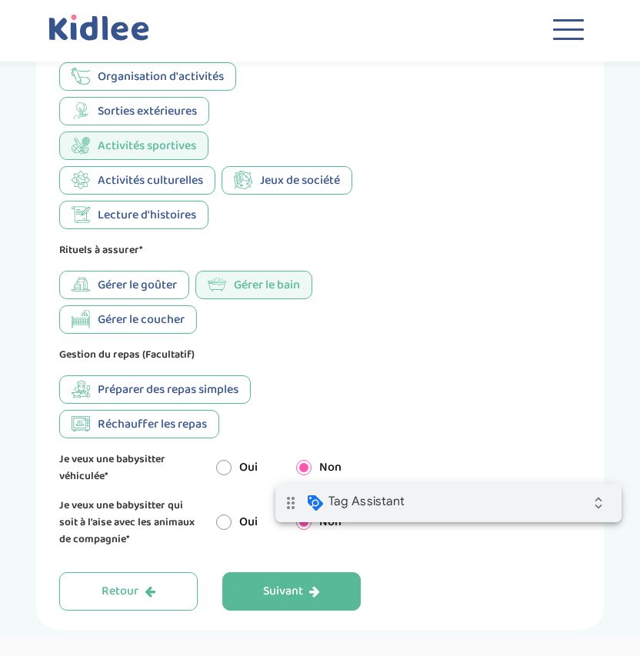
click at [286, 586] on button "Suivant" at bounding box center [291, 591] width 138 height 38
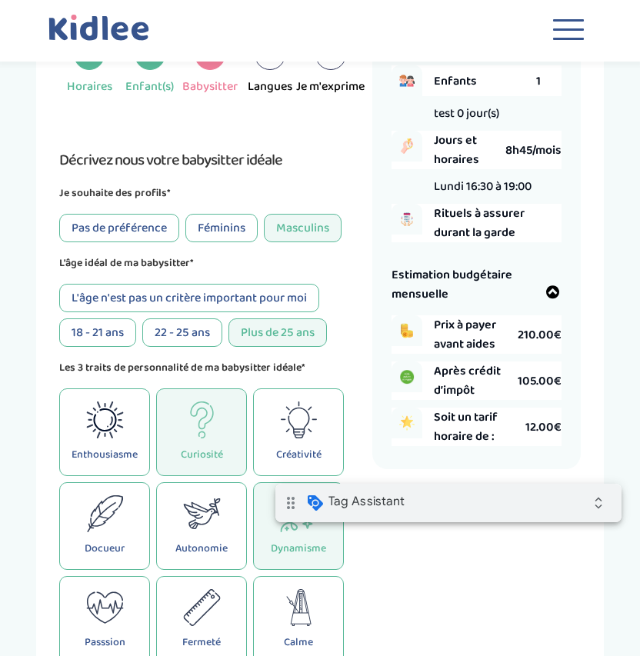
click at [219, 557] on p "Autonomie" at bounding box center [201, 548] width 52 height 17
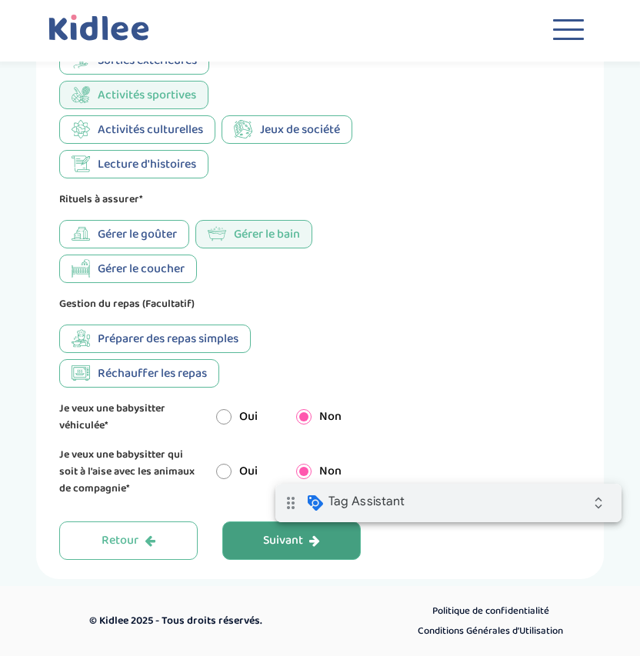
click at [257, 538] on button "Suivant" at bounding box center [291, 541] width 138 height 38
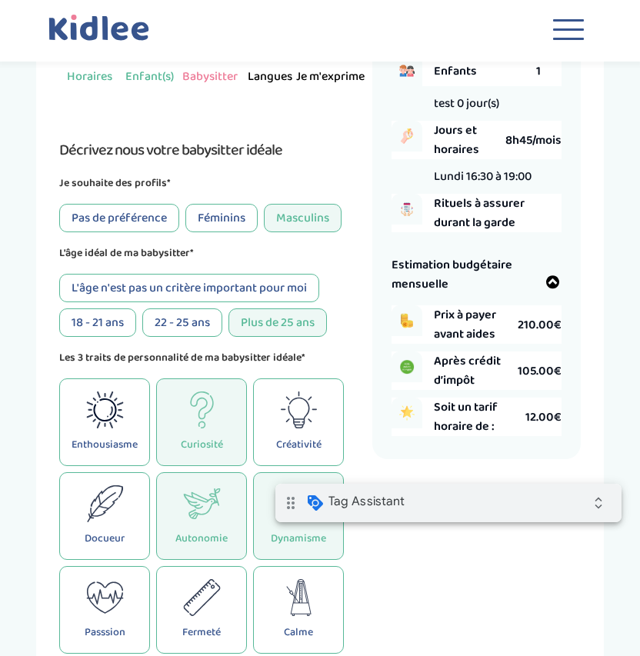
scroll to position [135, 0]
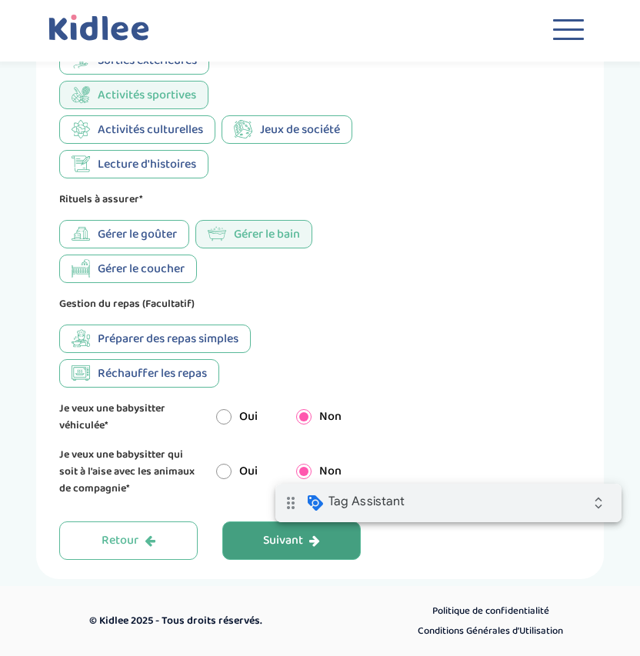
click at [257, 537] on button "Suivant" at bounding box center [291, 541] width 138 height 38
